Goal: Task Accomplishment & Management: Complete application form

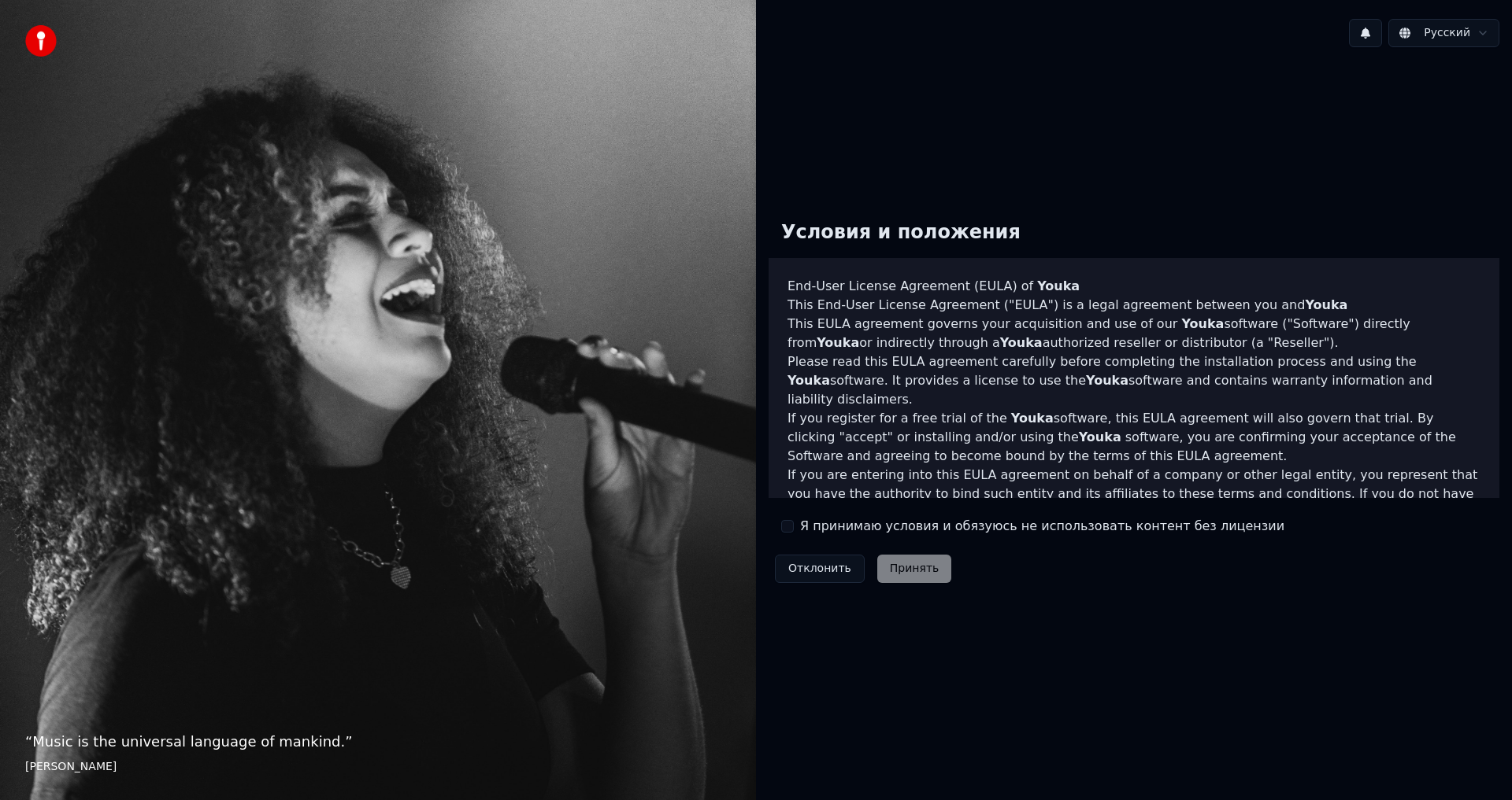
click at [382, 231] on div "“ Music is the universal language of mankind. ” [PERSON_NAME]" at bounding box center [377, 400] width 756 height 800
click at [790, 524] on button "Я принимаю условия и обязуюсь не использовать контент без лицензии" at bounding box center [788, 526] width 13 height 13
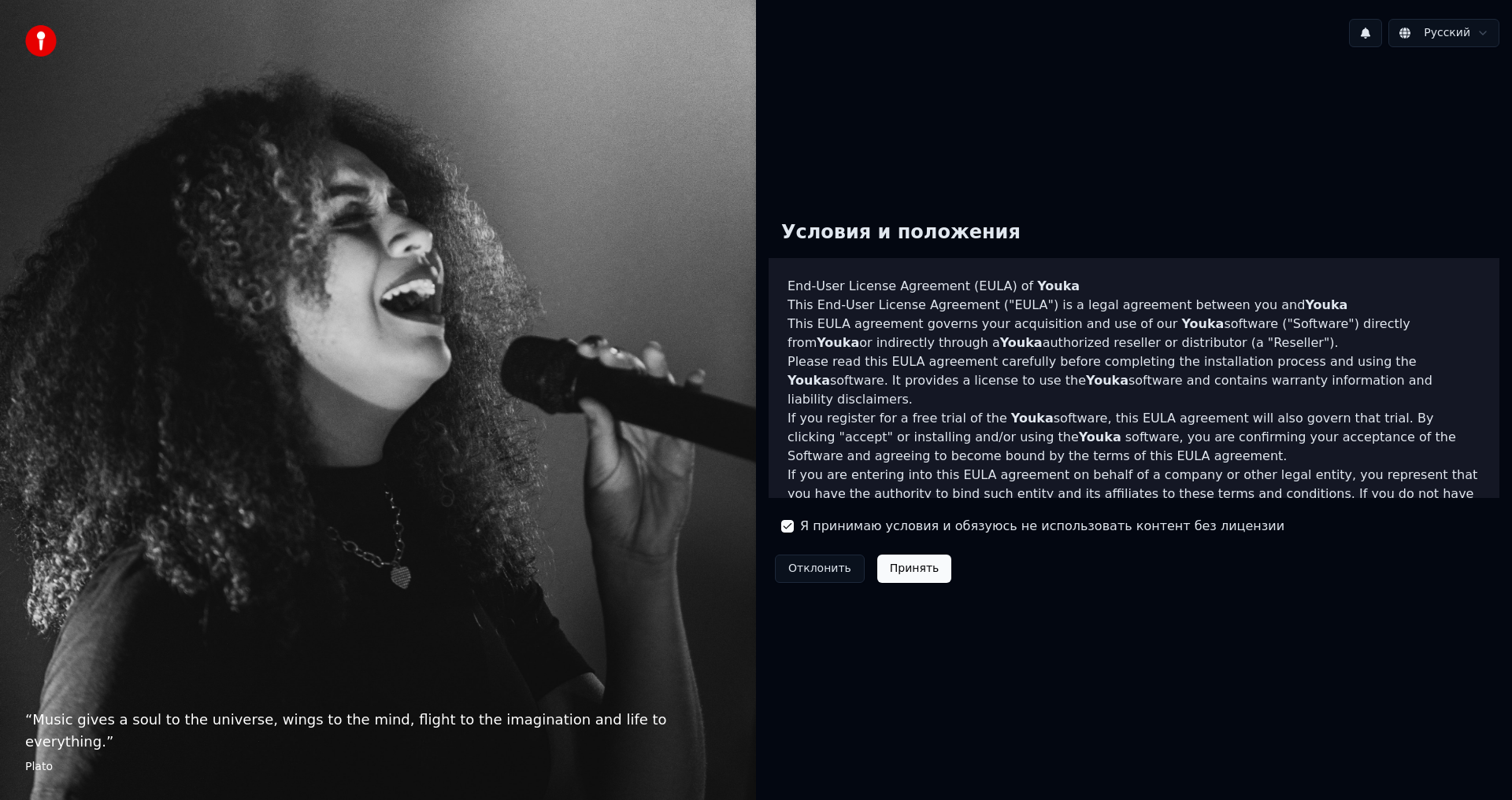
click at [802, 572] on button "Отклонить" at bounding box center [820, 568] width 90 height 28
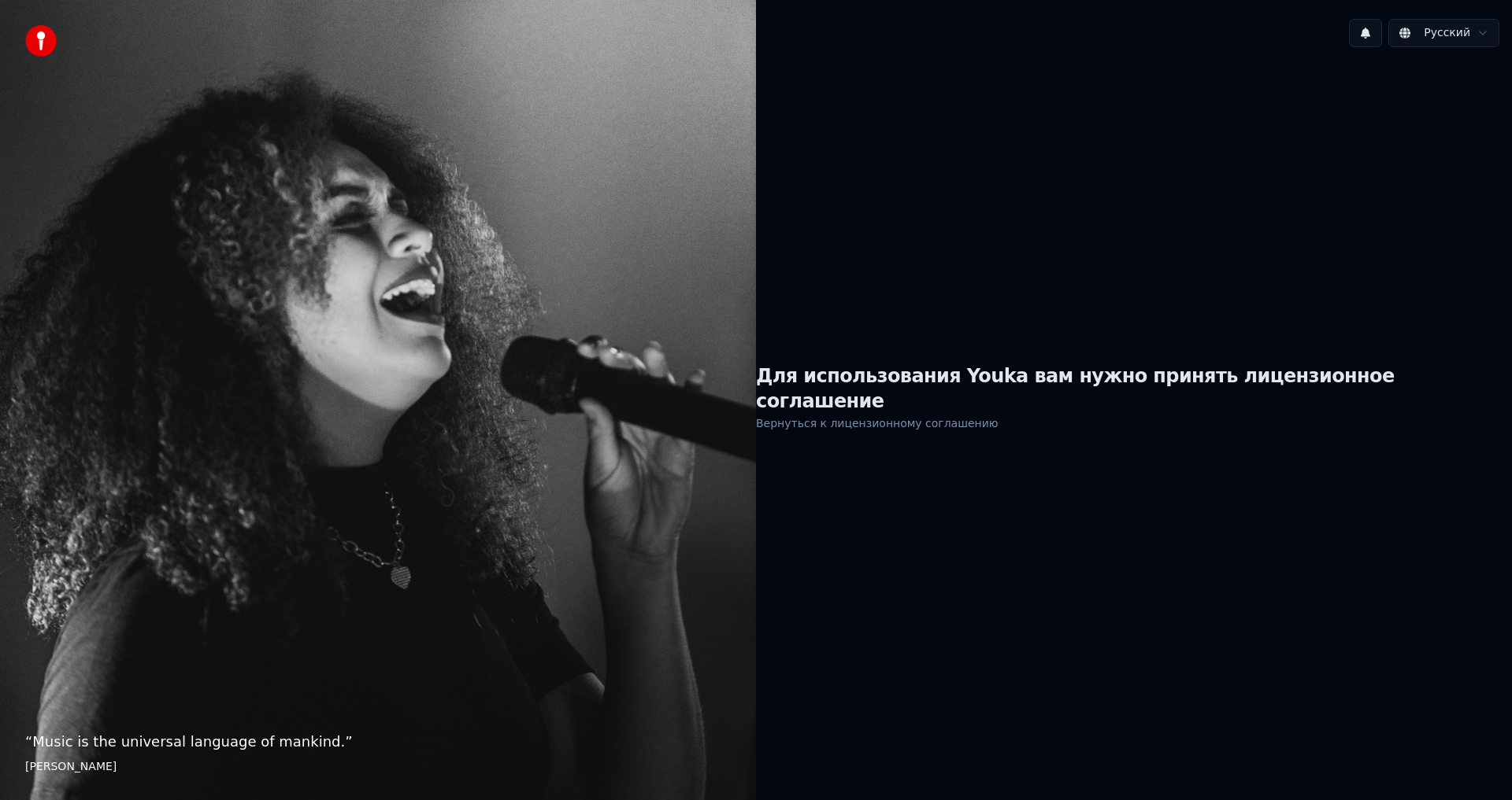
click at [876, 396] on h1 "Для использования Youka вам нужно принять лицензионное соглашение" at bounding box center [1133, 389] width 756 height 50
click at [907, 423] on link "Вернуться к лицензионному соглашению" at bounding box center [876, 424] width 243 height 26
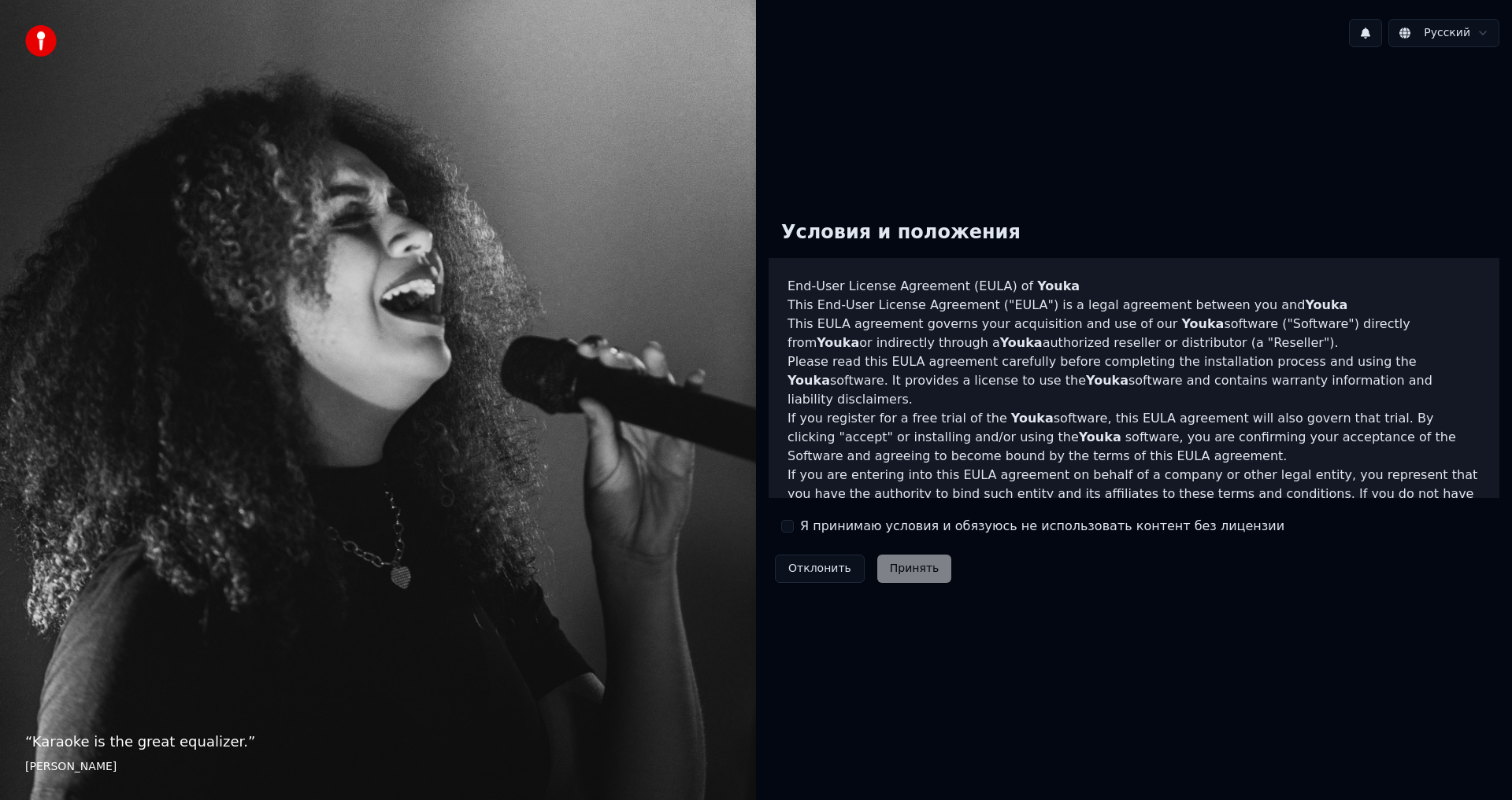
click at [780, 534] on div "Условия и положения End-User License Agreement ([PERSON_NAME]) of Youka This En…" at bounding box center [1134, 398] width 731 height 382
click at [794, 528] on div "Я принимаю условия и обязуюсь не использовать контент без лицензии" at bounding box center [1032, 526] width 503 height 19
click at [787, 525] on button "Я принимаю условия и обязуюсь не использовать контент без лицензии" at bounding box center [788, 526] width 13 height 13
click at [892, 562] on button "Принять" at bounding box center [915, 568] width 75 height 28
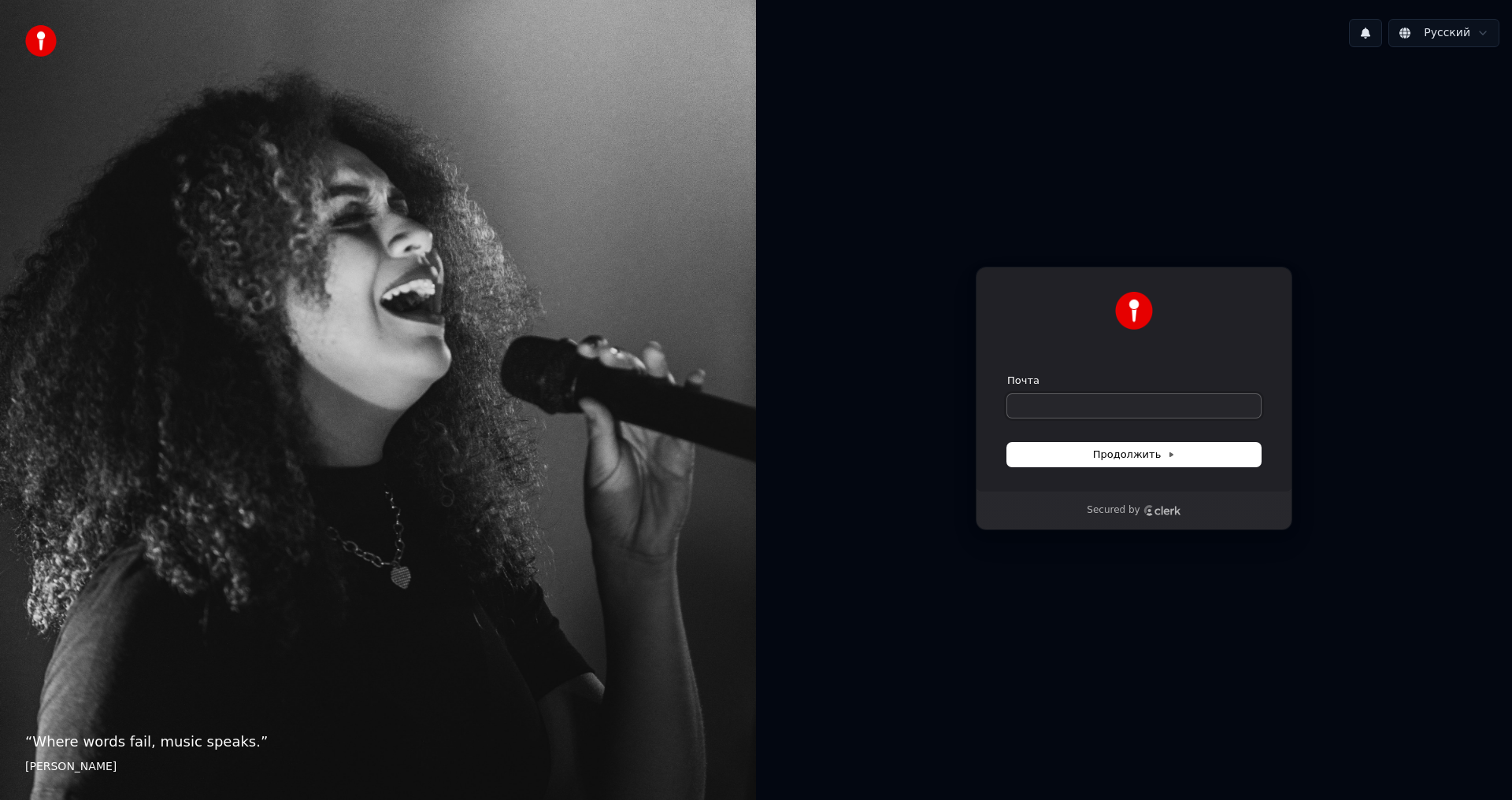
click at [1086, 400] on input "Почта" at bounding box center [1134, 406] width 254 height 24
click at [1075, 469] on div "**********" at bounding box center [1134, 379] width 317 height 225
click at [1076, 460] on button "Продолжить" at bounding box center [1134, 455] width 254 height 24
type input "**********"
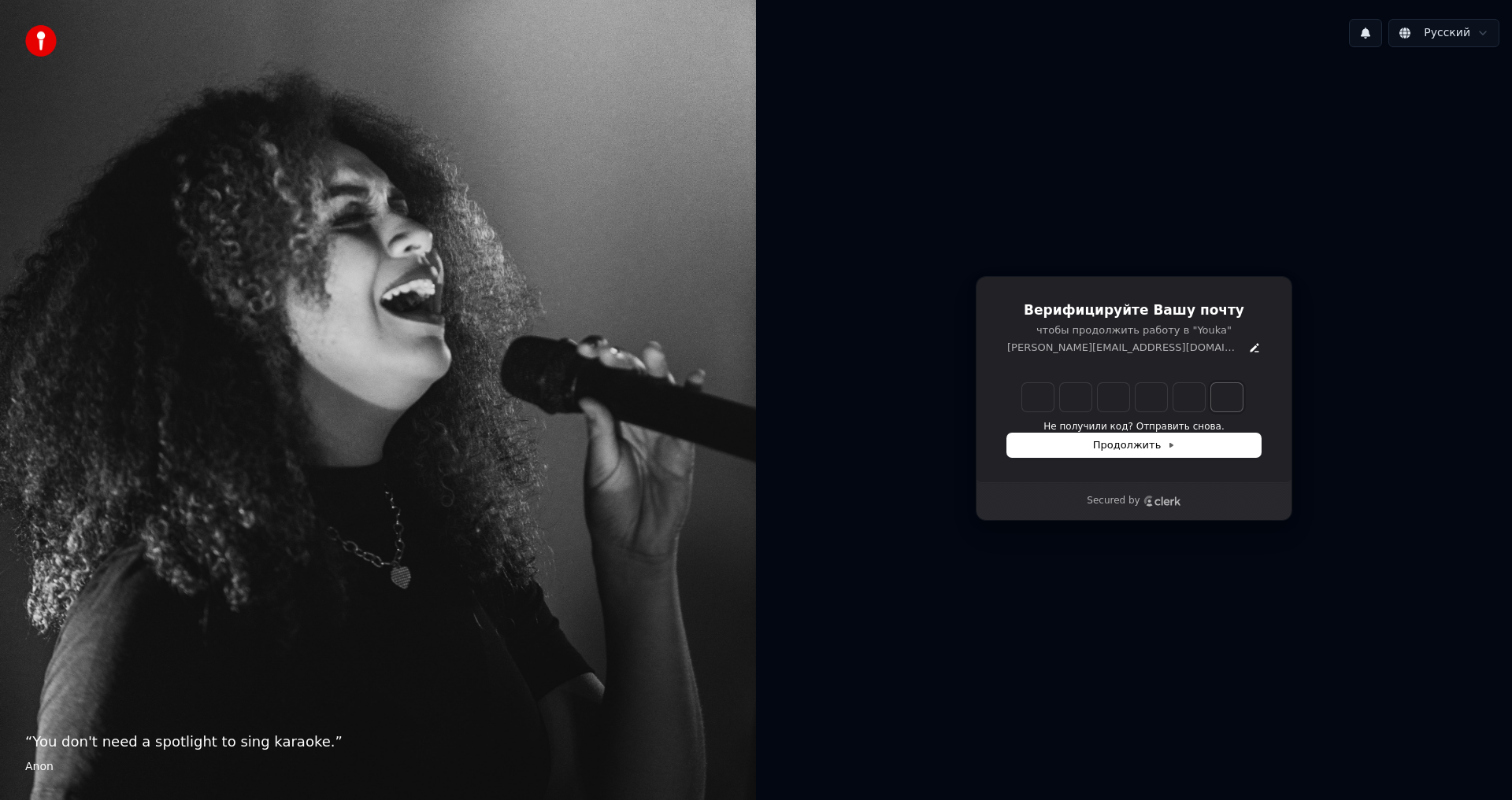
paste input "*"
type input "*"
type input "******"
type input "*"
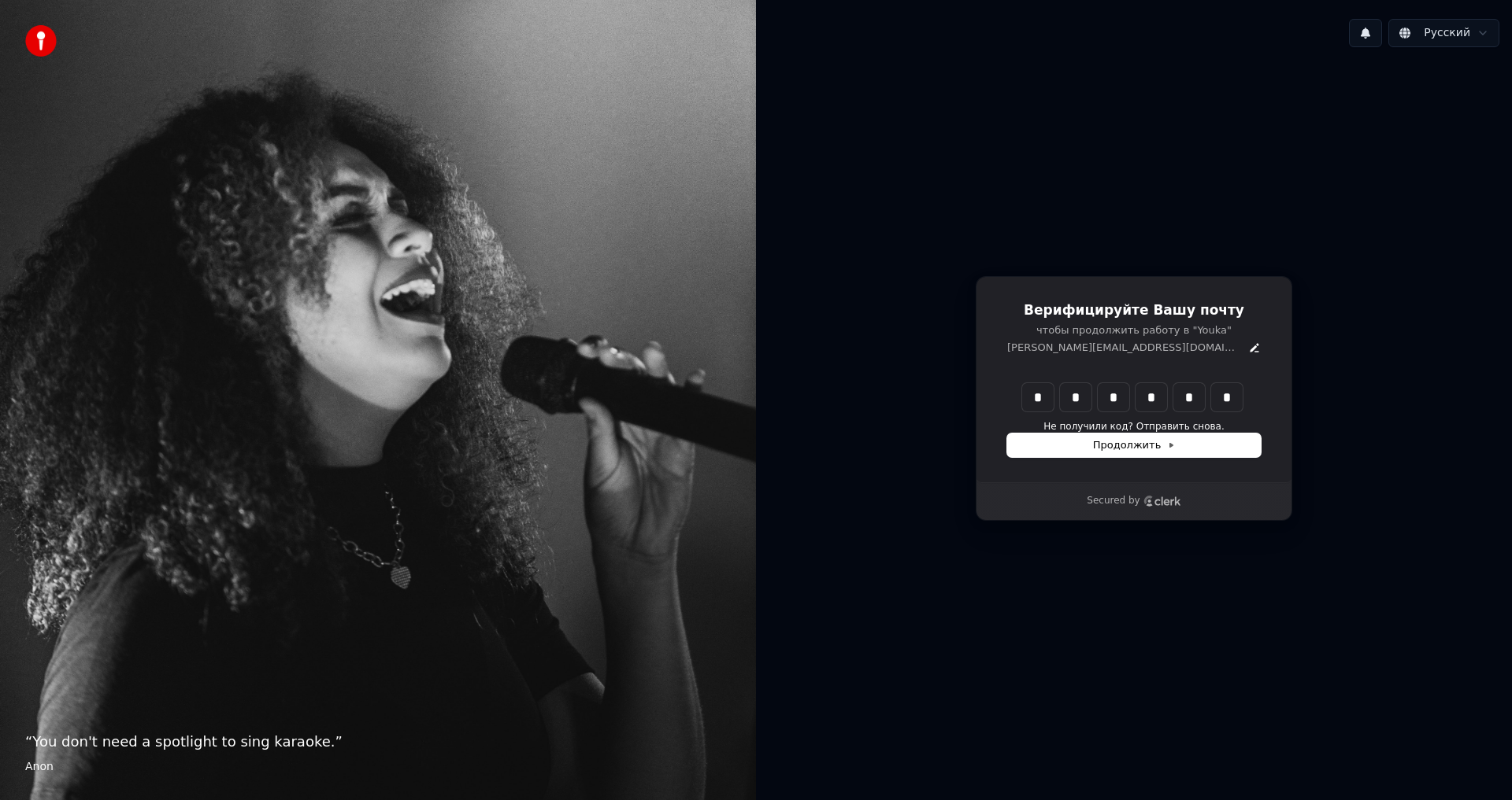
type input "*"
